Goal: Task Accomplishment & Management: Manage account settings

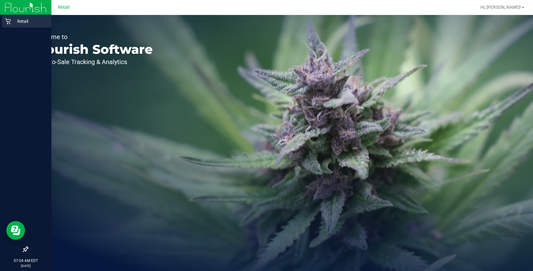
click at [11, 23] on p "Retail" at bounding box center [30, 22] width 38 height 8
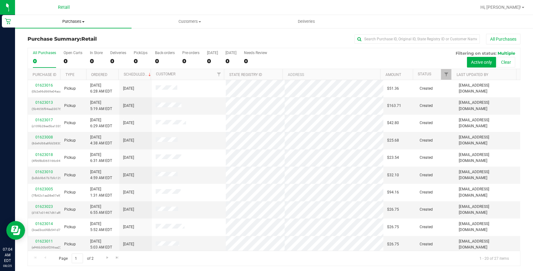
click at [66, 20] on span "Purchases" at bounding box center [73, 22] width 116 height 6
click at [53, 39] on span "Summary of purchases" at bounding box center [47, 37] width 64 height 5
click at [426, 39] on input "text" at bounding box center [416, 38] width 125 height 9
click at [518, 7] on span "Hi, [PERSON_NAME]!" at bounding box center [500, 7] width 41 height 5
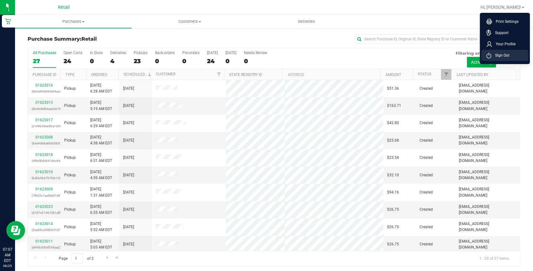
click at [515, 52] on li "Sign Out" at bounding box center [504, 55] width 47 height 11
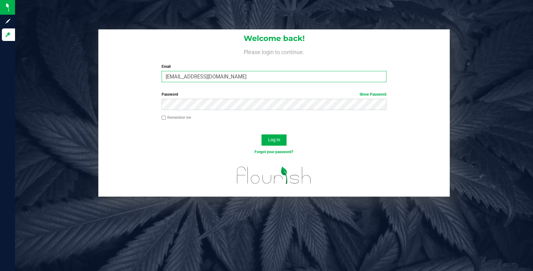
click at [243, 77] on input "[EMAIL_ADDRESS][DOMAIN_NAME]" at bounding box center [274, 76] width 225 height 11
type input "[EMAIL_ADDRESS][DOMAIN_NAME]"
click at [269, 141] on span "Log In" at bounding box center [274, 139] width 12 height 5
